Goal: Find specific page/section: Find specific page/section

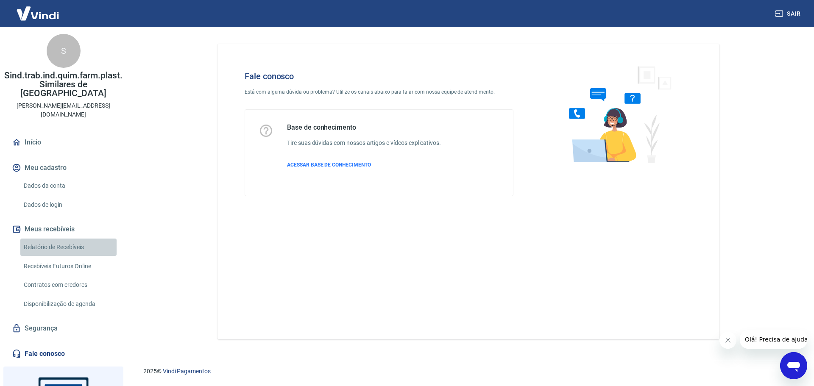
click at [69, 239] on link "Relatório de Recebíveis" at bounding box center [68, 247] width 96 height 17
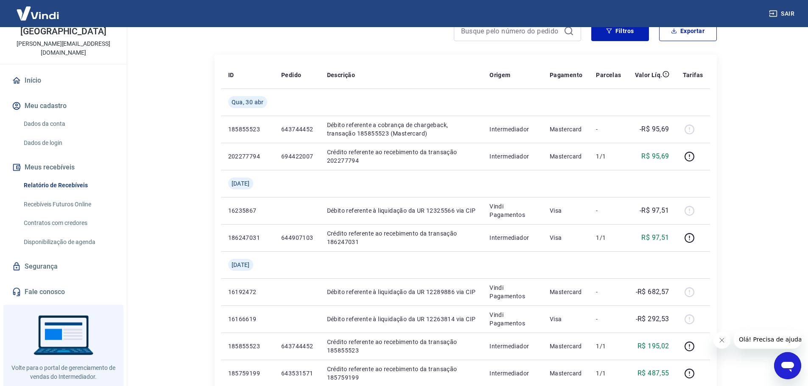
scroll to position [127, 0]
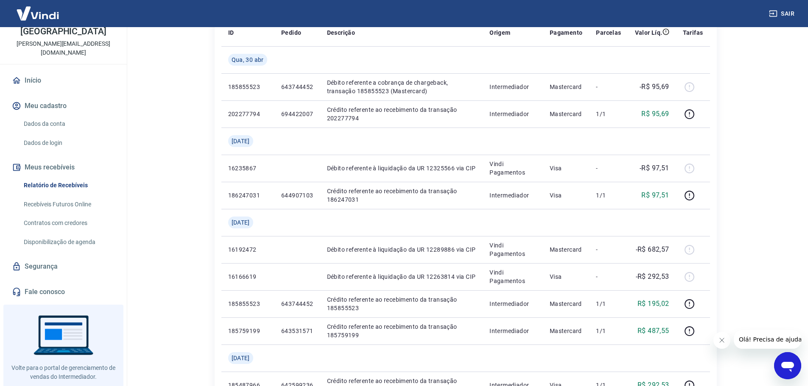
click at [98, 283] on link "Fale conosco" at bounding box center [63, 292] width 106 height 19
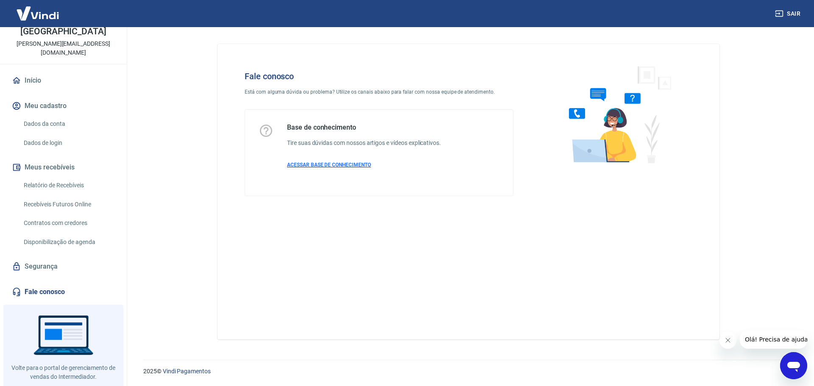
click at [318, 166] on span "ACESSAR BASE DE CONHECIMENTO" at bounding box center [329, 165] width 84 height 6
